Goal: Task Accomplishment & Management: Manage account settings

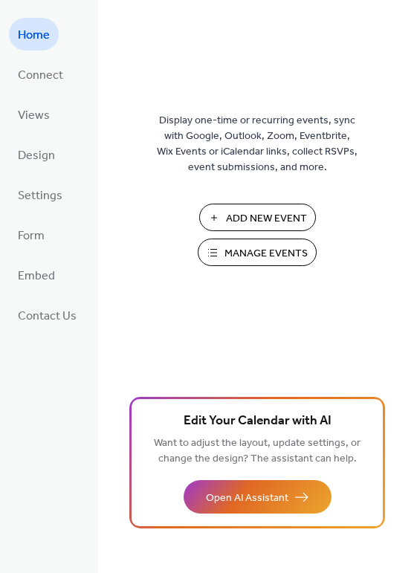
click at [296, 253] on span "Manage Events" at bounding box center [265, 254] width 83 height 16
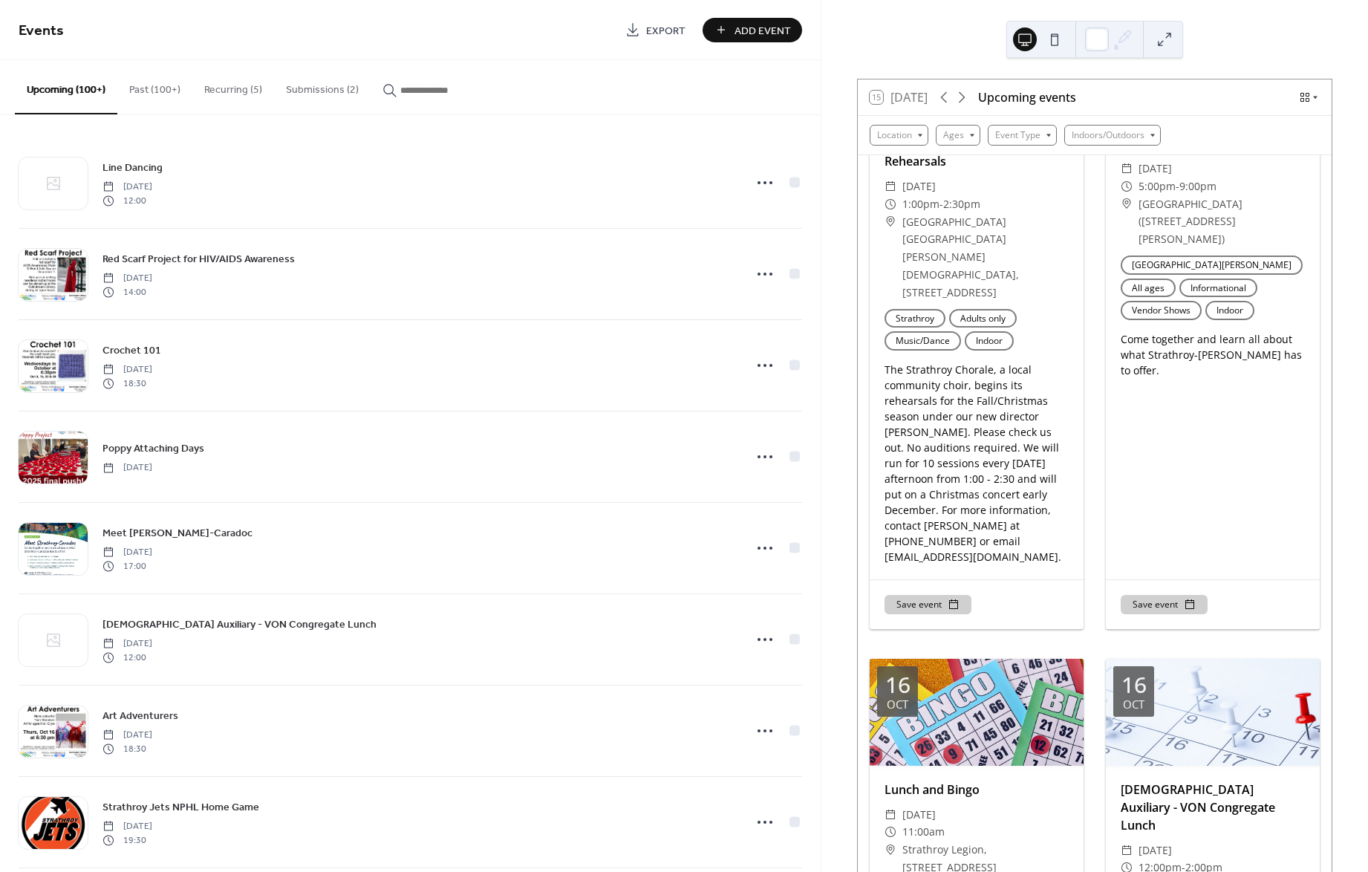
click at [321, 87] on button "Submissions (2)" at bounding box center [322, 86] width 97 height 53
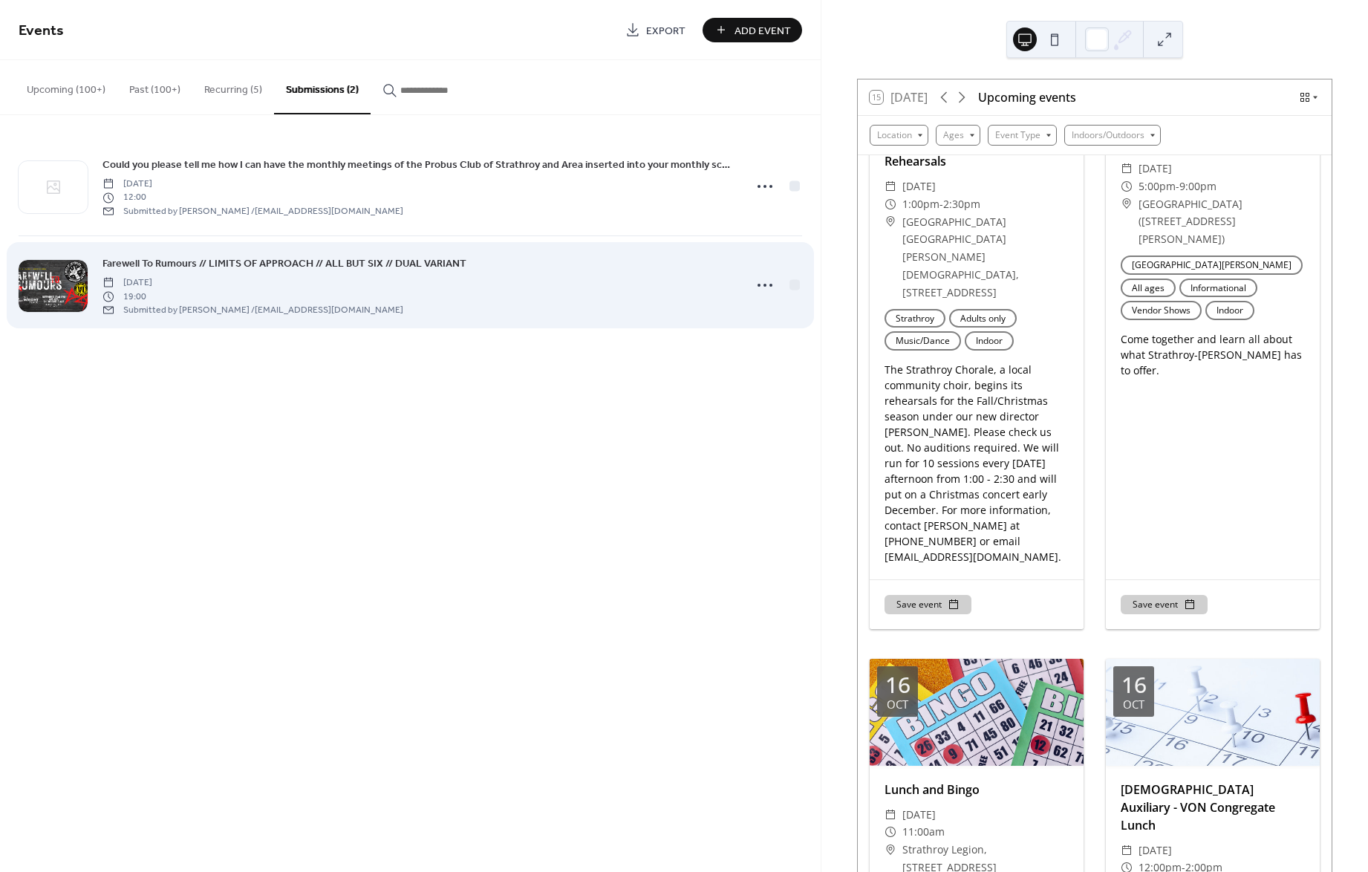
click at [302, 261] on span "Farewell To Rumours // LIMITS OF APPROACH // ALL BUT SIX // DUAL VARIANT" at bounding box center [284, 264] width 364 height 16
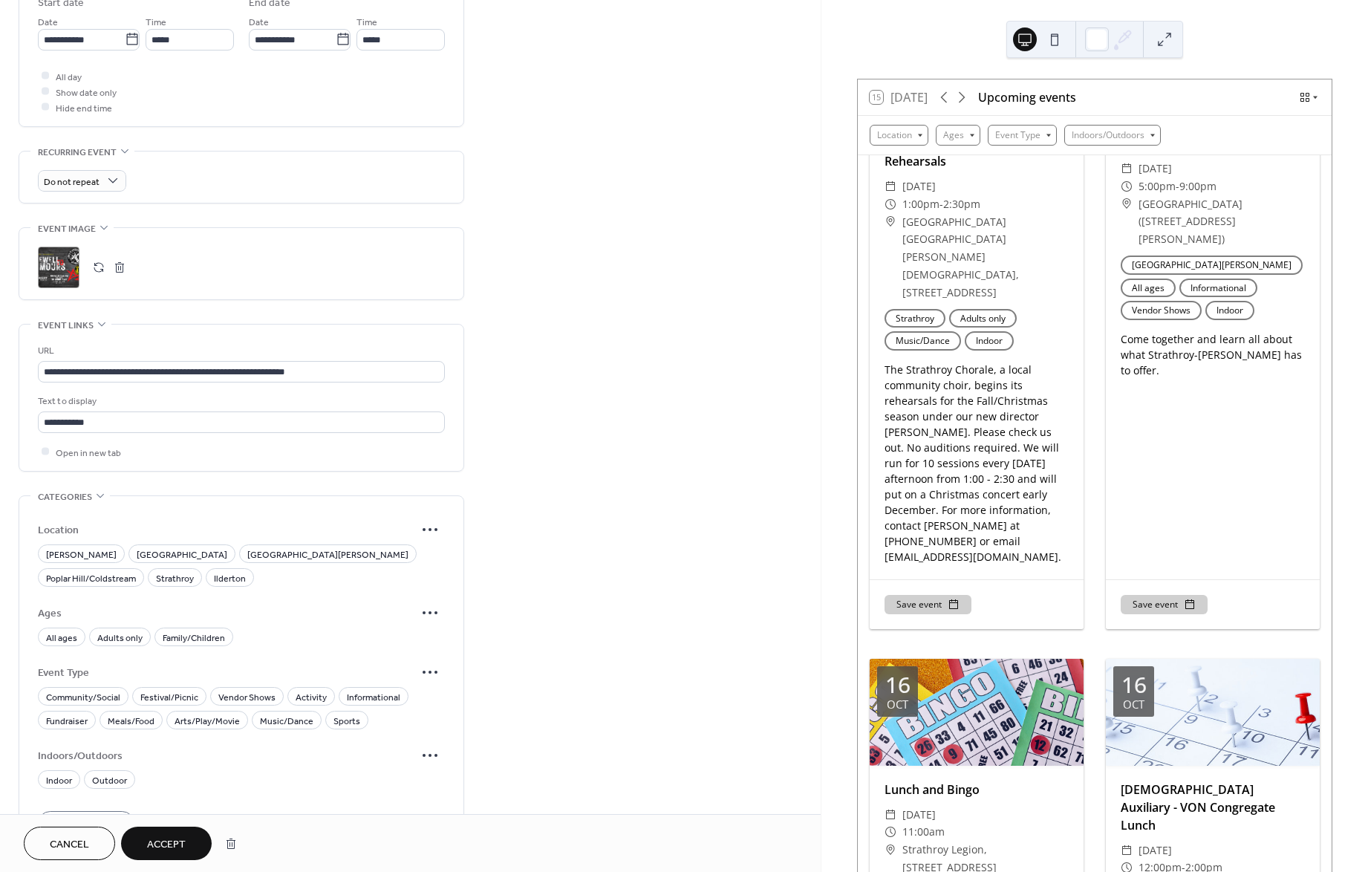
scroll to position [686, 0]
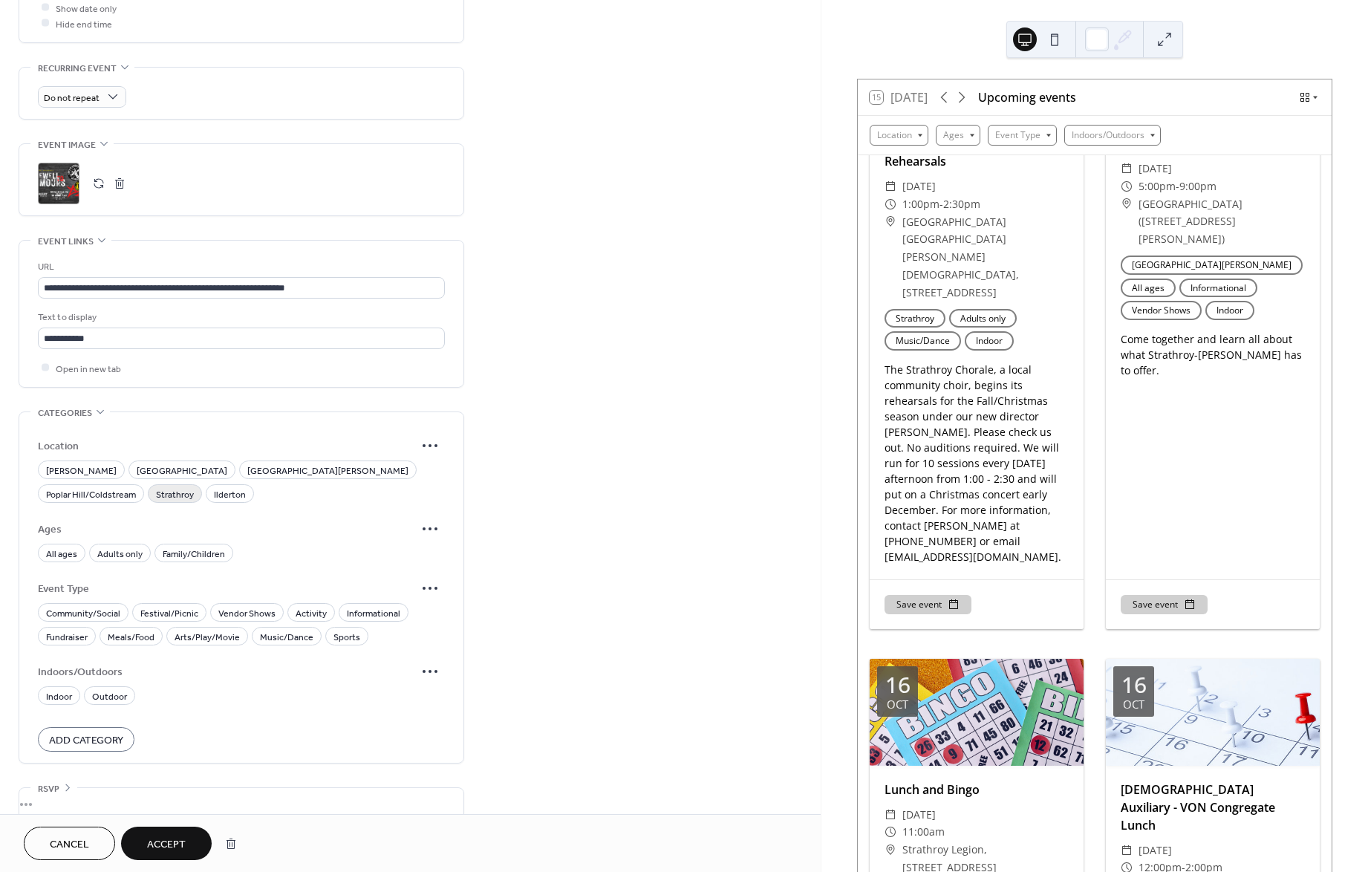
click at [194, 486] on span "Strathroy" at bounding box center [175, 494] width 38 height 16
click at [107, 546] on span "Adults only" at bounding box center [119, 554] width 45 height 16
drag, startPoint x: 290, startPoint y: 619, endPoint x: 214, endPoint y: 651, distance: 82.9
click at [290, 629] on span "Music/Dance" at bounding box center [286, 637] width 53 height 16
click at [53, 688] on span "Indoor" at bounding box center [59, 696] width 26 height 16
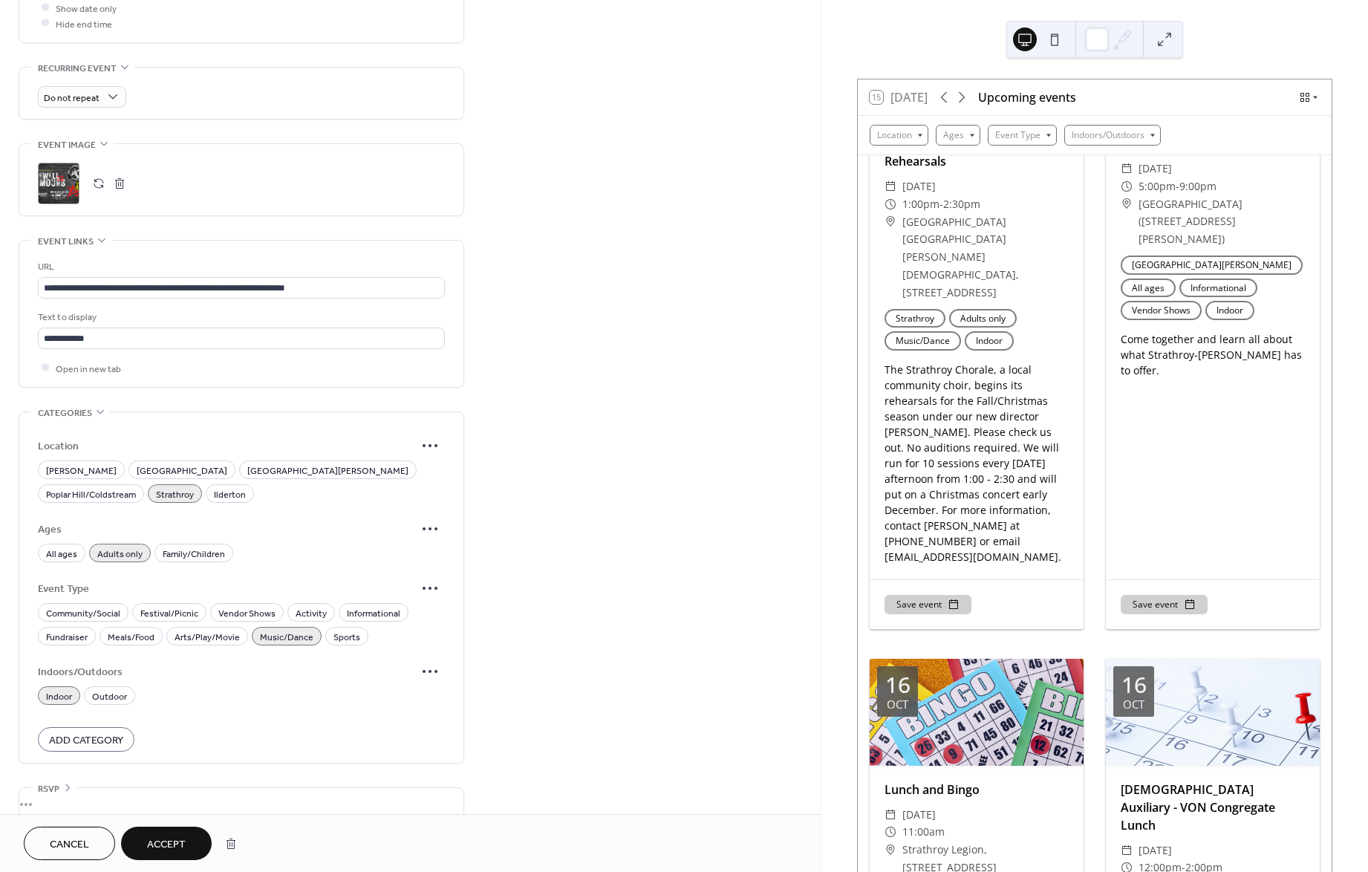
click at [175, 844] on span "Accept" at bounding box center [166, 845] width 39 height 16
